Goal: Information Seeking & Learning: Check status

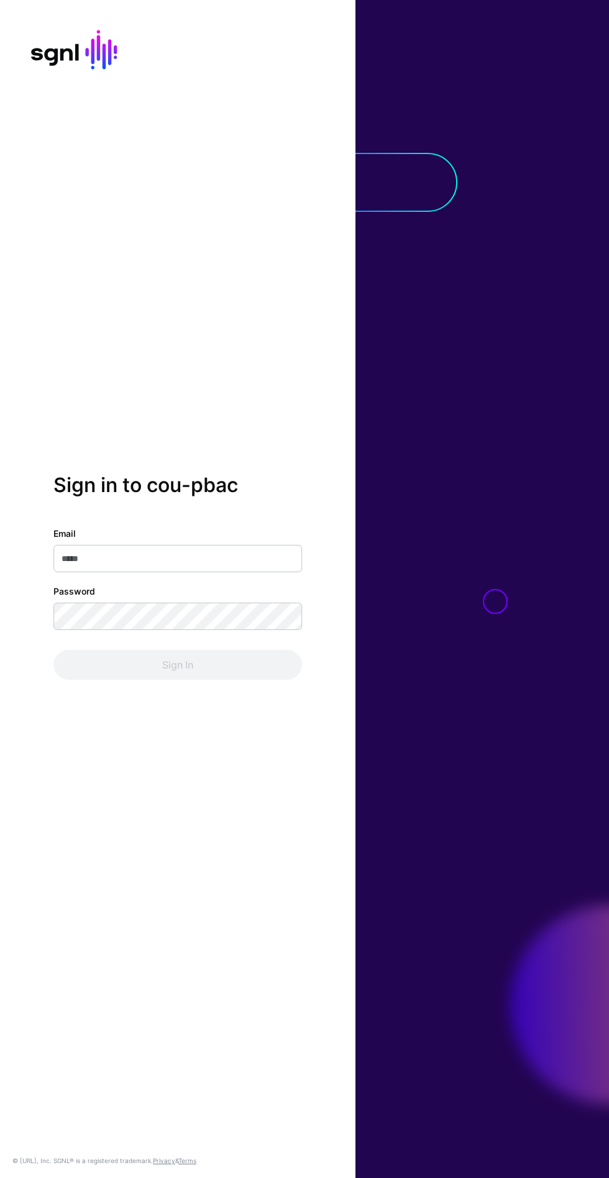
click at [80, 572] on input "Email" at bounding box center [177, 558] width 249 height 27
click at [53, 650] on button "Sign In" at bounding box center [177, 665] width 249 height 30
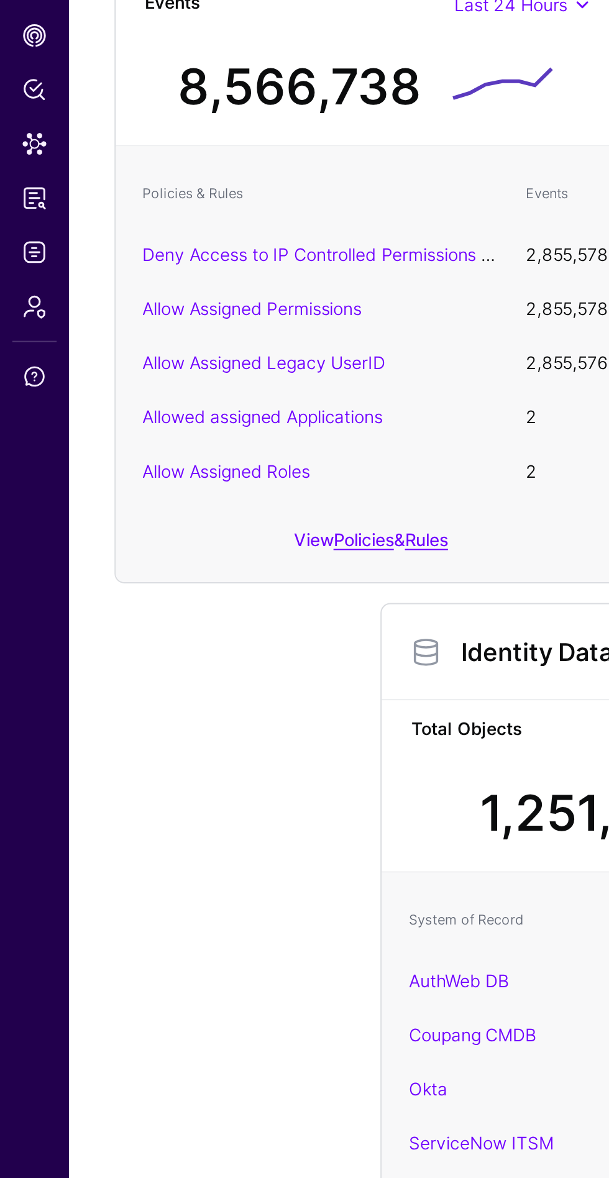
click at [15, 308] on span "Logs" at bounding box center [17, 306] width 12 height 12
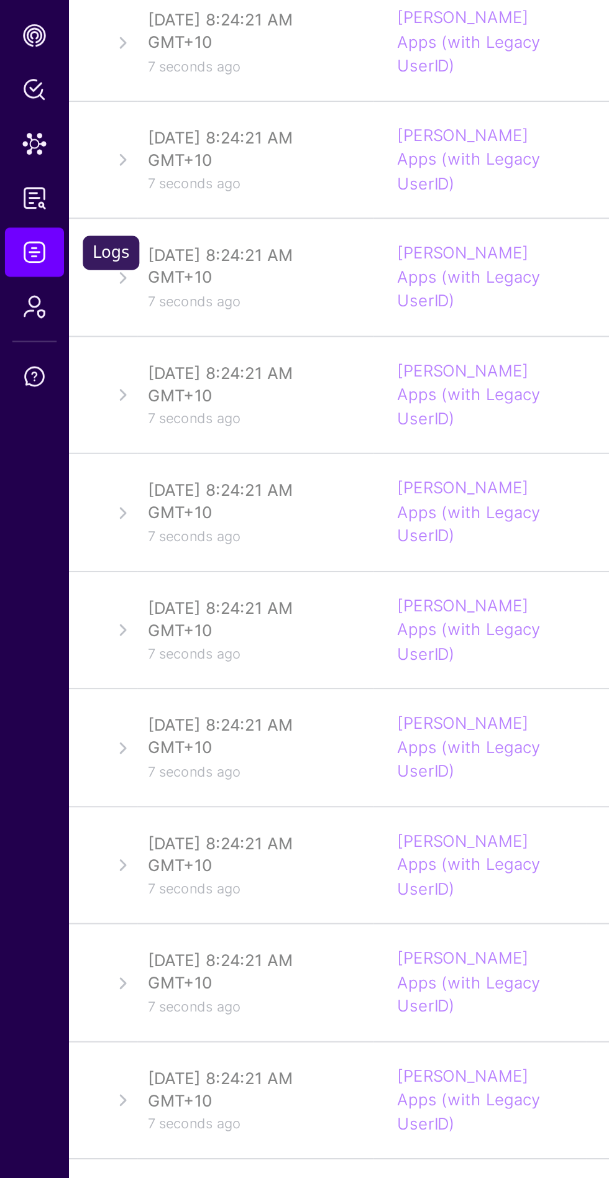
click at [158, 90] on link "Ingestion Service" at bounding box center [169, 83] width 70 height 24
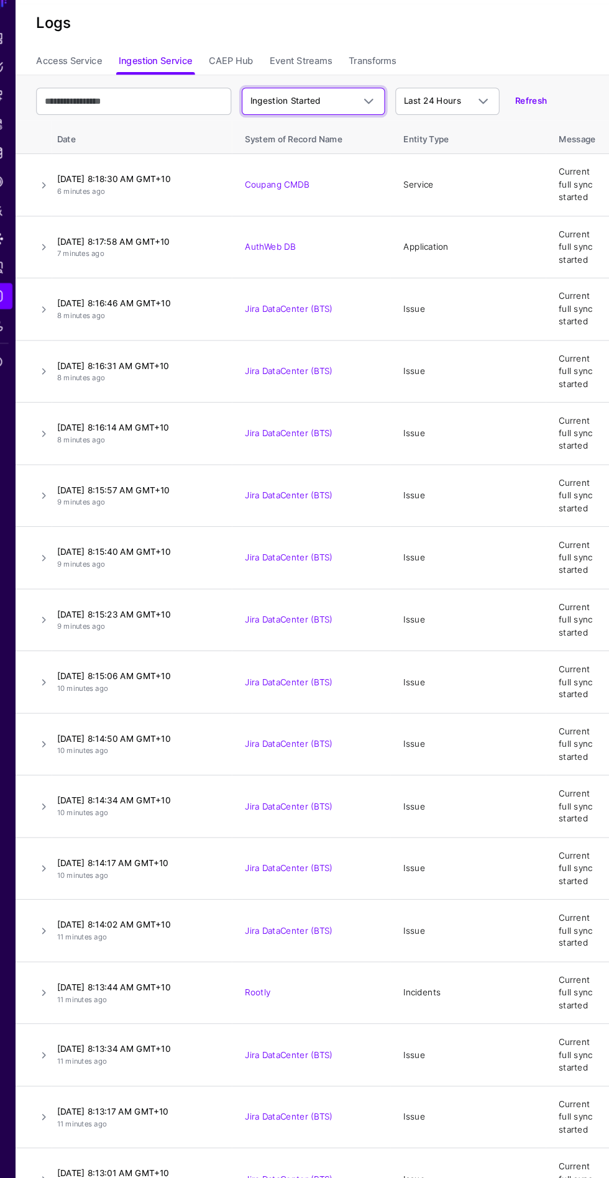
click at [283, 119] on span "Ingestion Started" at bounding box center [292, 119] width 67 height 10
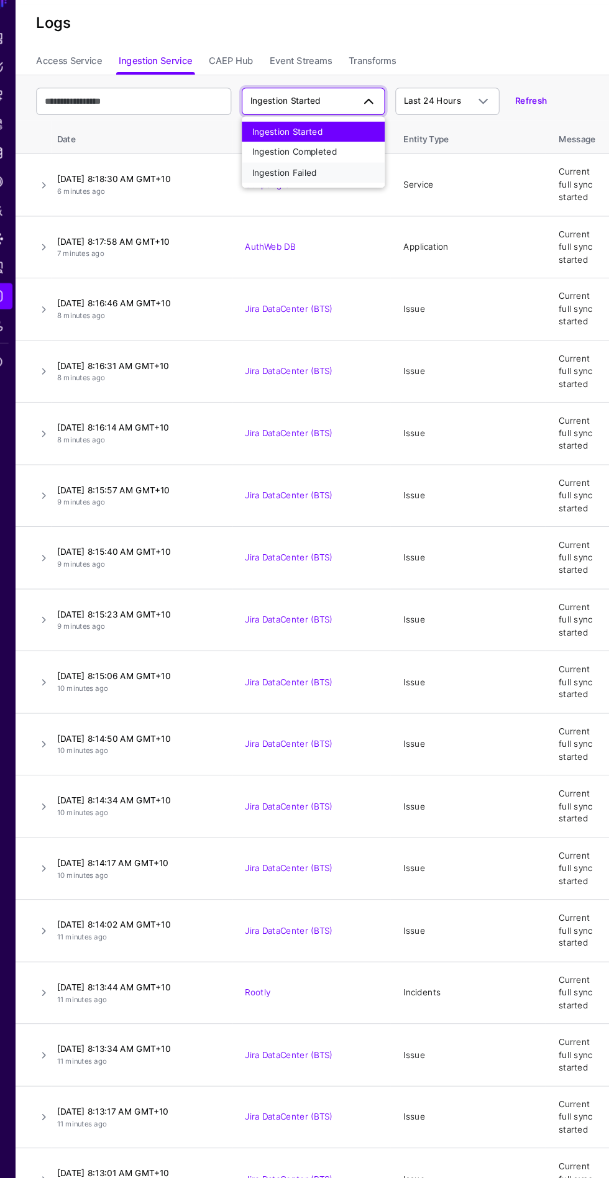
click at [281, 197] on button "Ingestion Failed" at bounding box center [319, 188] width 137 height 20
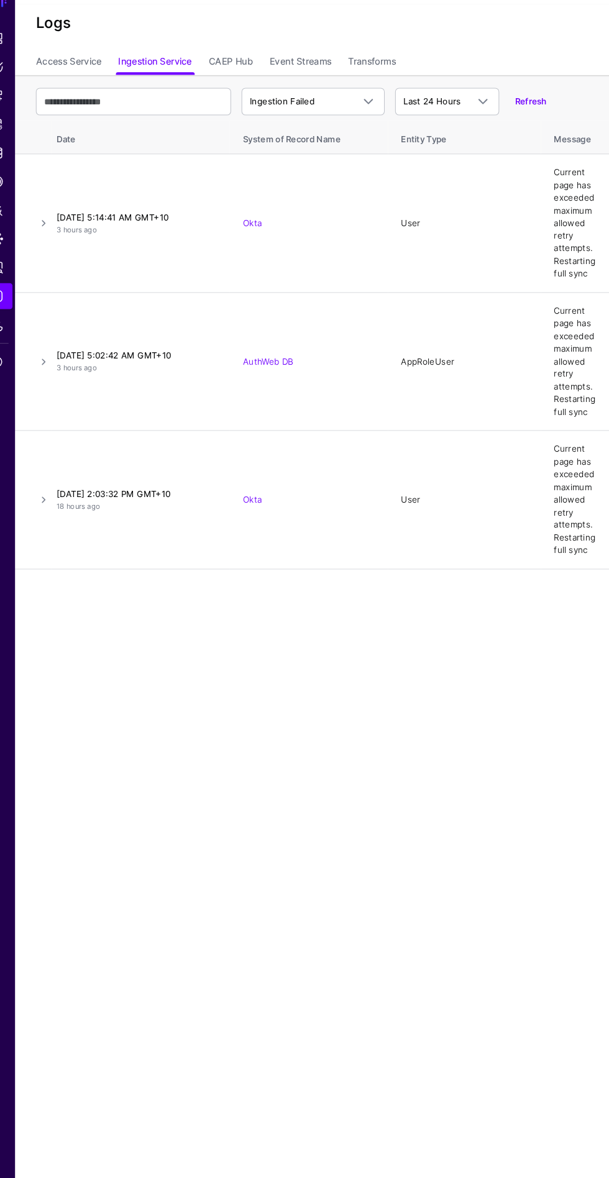
click at [62, 236] on link at bounding box center [62, 236] width 15 height 15
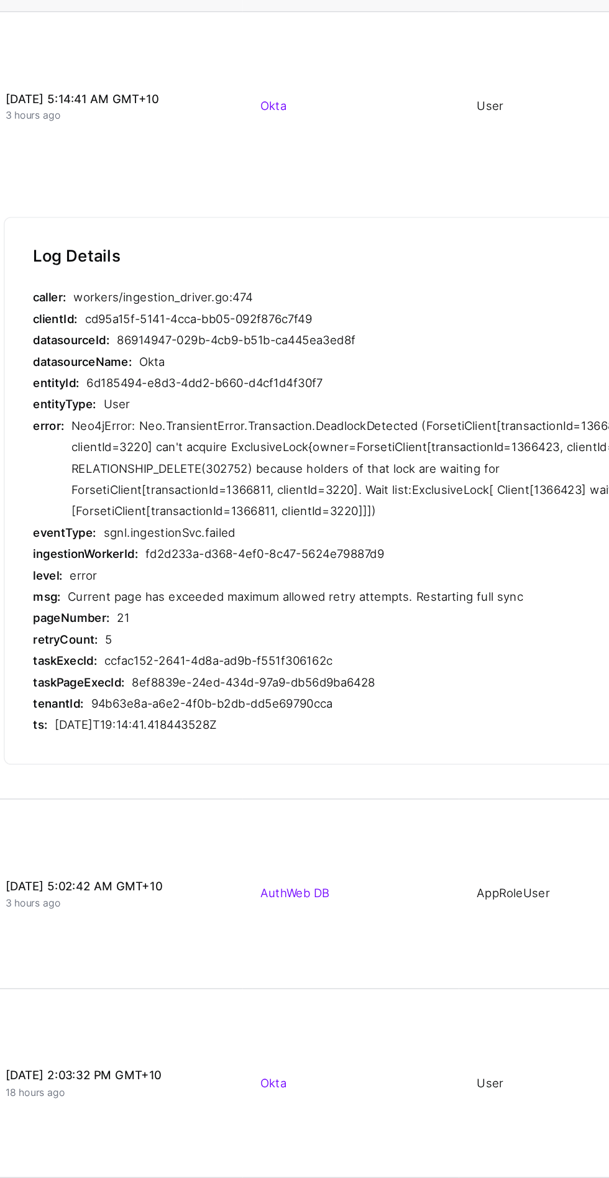
copy div "Neo4jError: Neo.TransientError.Transaction.DeadlockDetected (ForsetiClient[tran…"
